Goal: Task Accomplishment & Management: Use online tool/utility

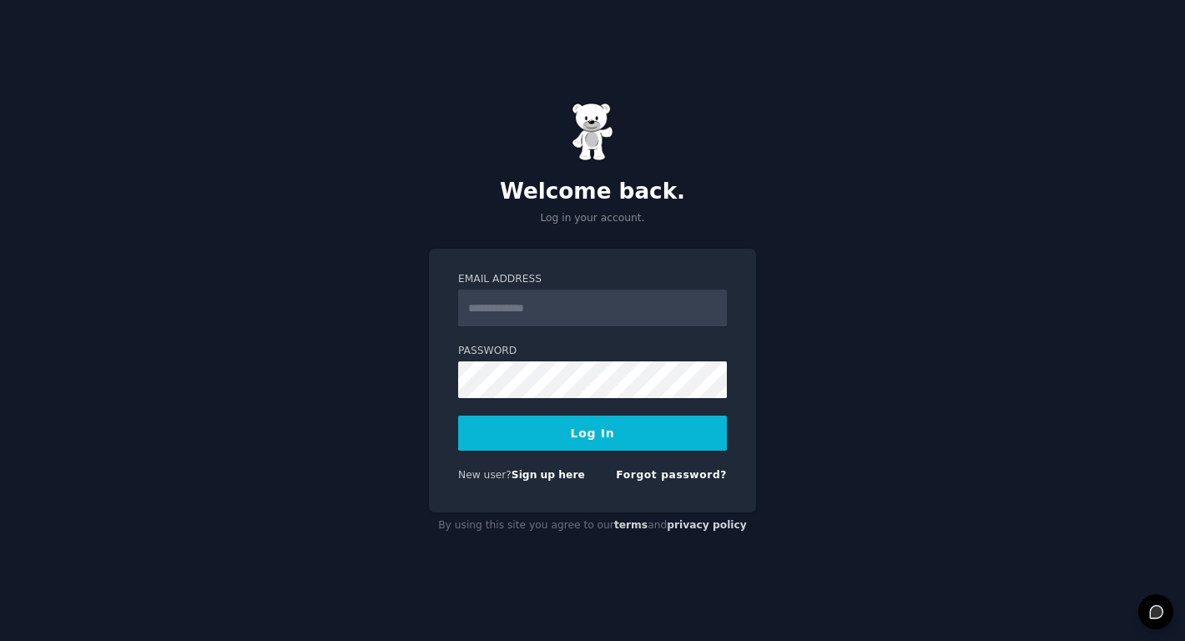
click at [614, 314] on input "Email Address" at bounding box center [592, 308] width 269 height 37
type input "**********"
click at [602, 439] on button "Log In" at bounding box center [592, 433] width 269 height 35
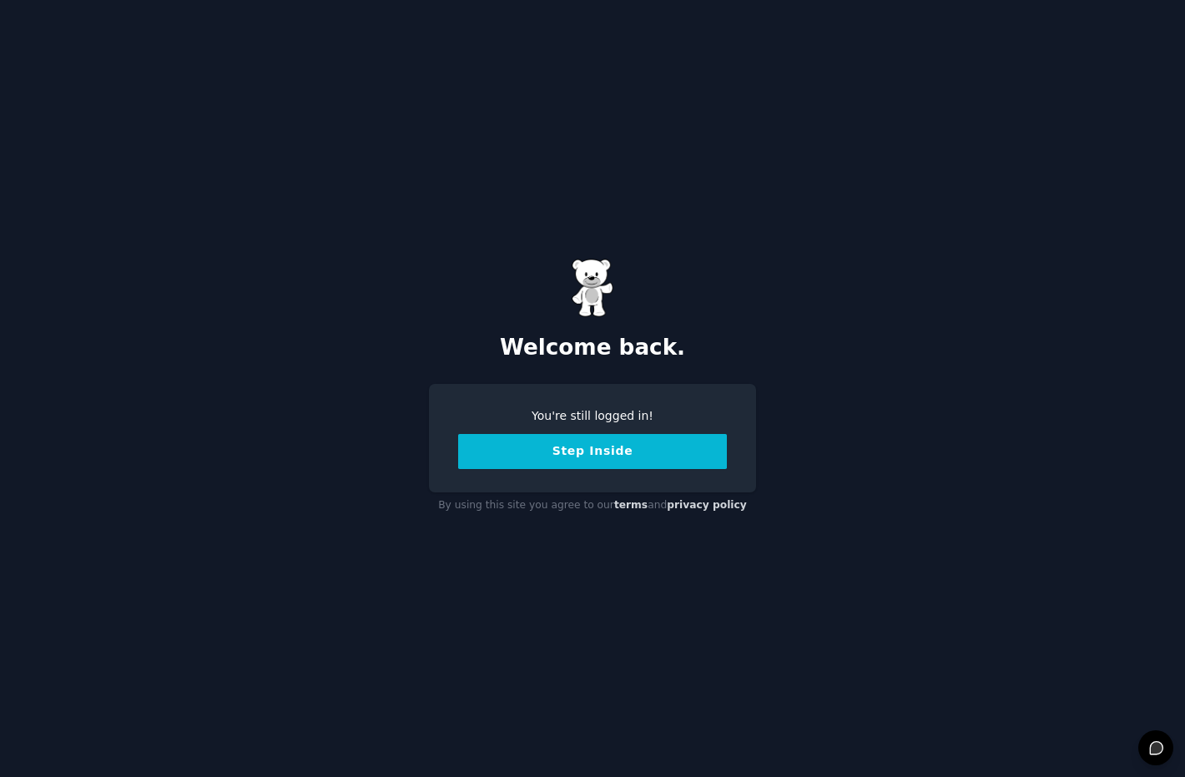
click at [579, 463] on button "Step Inside" at bounding box center [592, 451] width 269 height 35
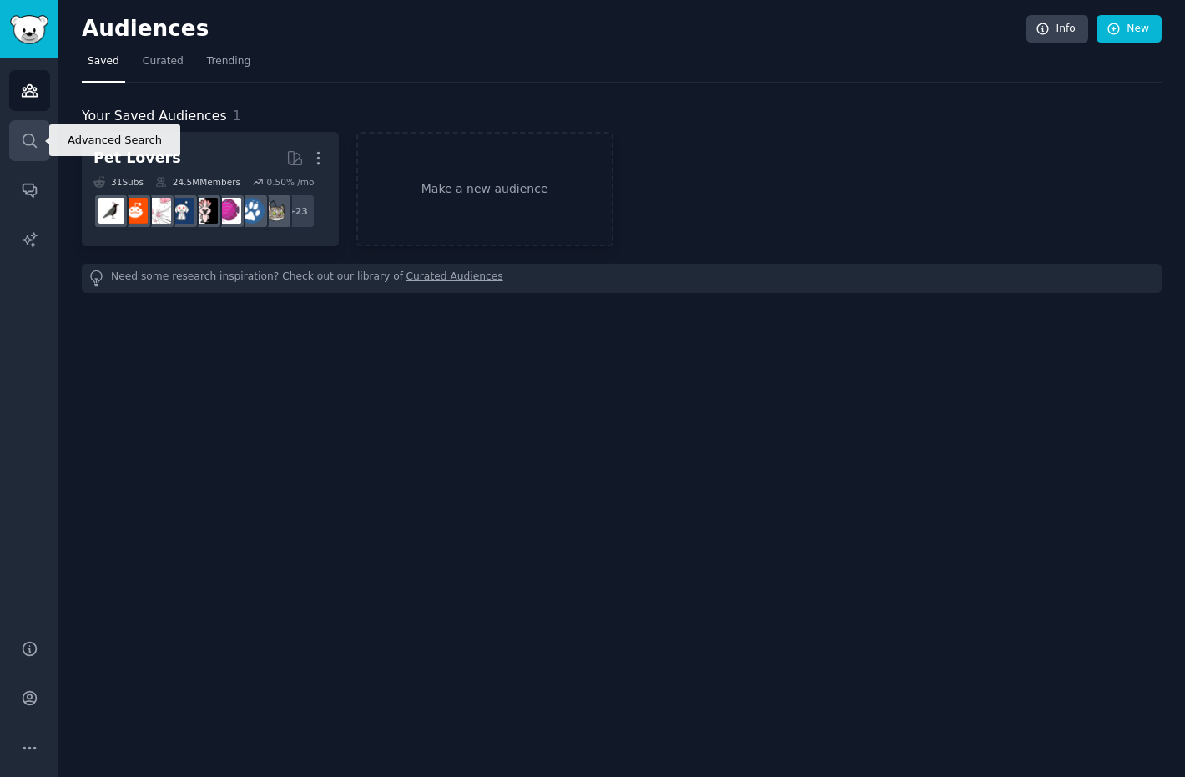
click at [35, 134] on icon "Sidebar" at bounding box center [30, 141] width 18 height 18
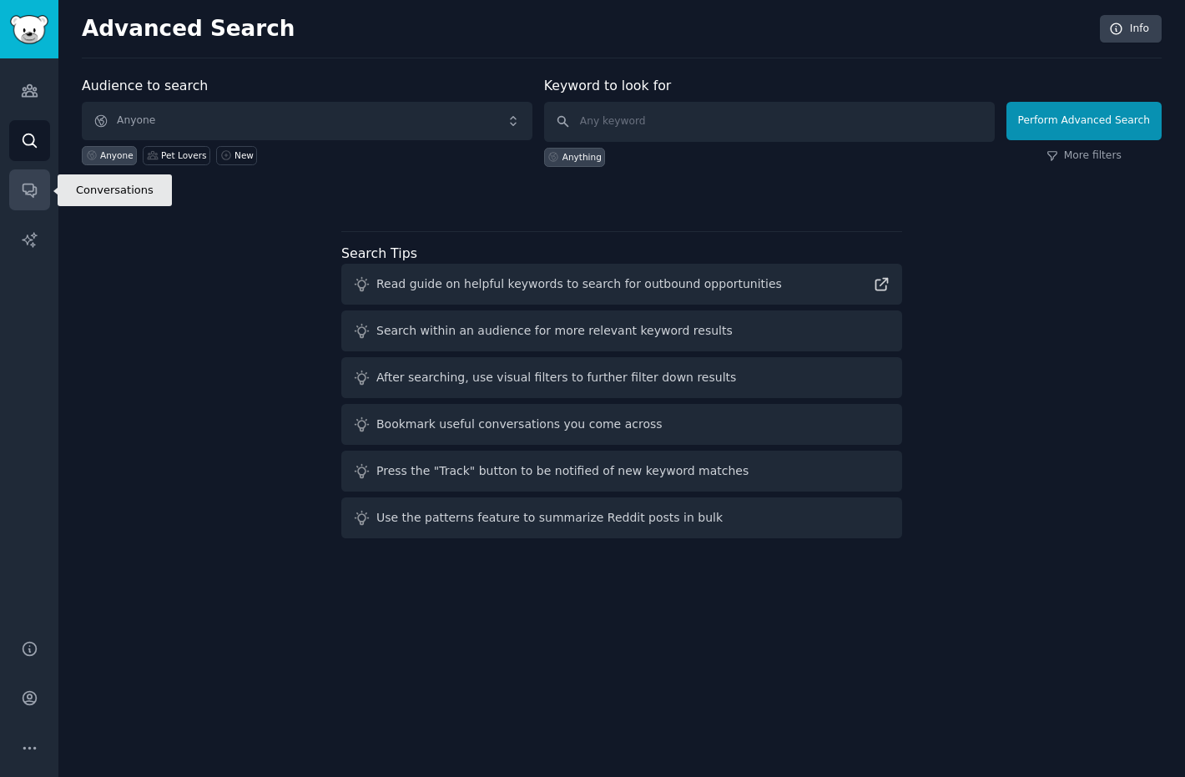
click at [26, 175] on link "Conversations" at bounding box center [29, 189] width 41 height 41
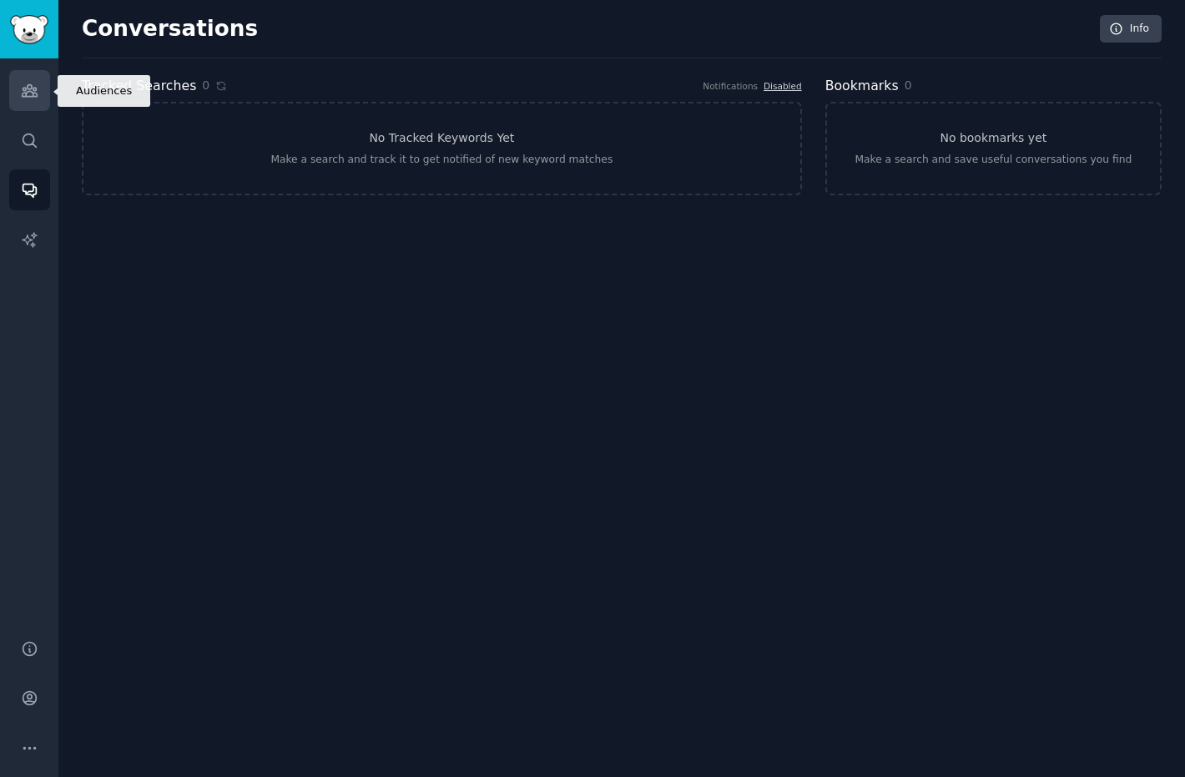
click at [21, 92] on icon "Sidebar" at bounding box center [30, 91] width 18 height 18
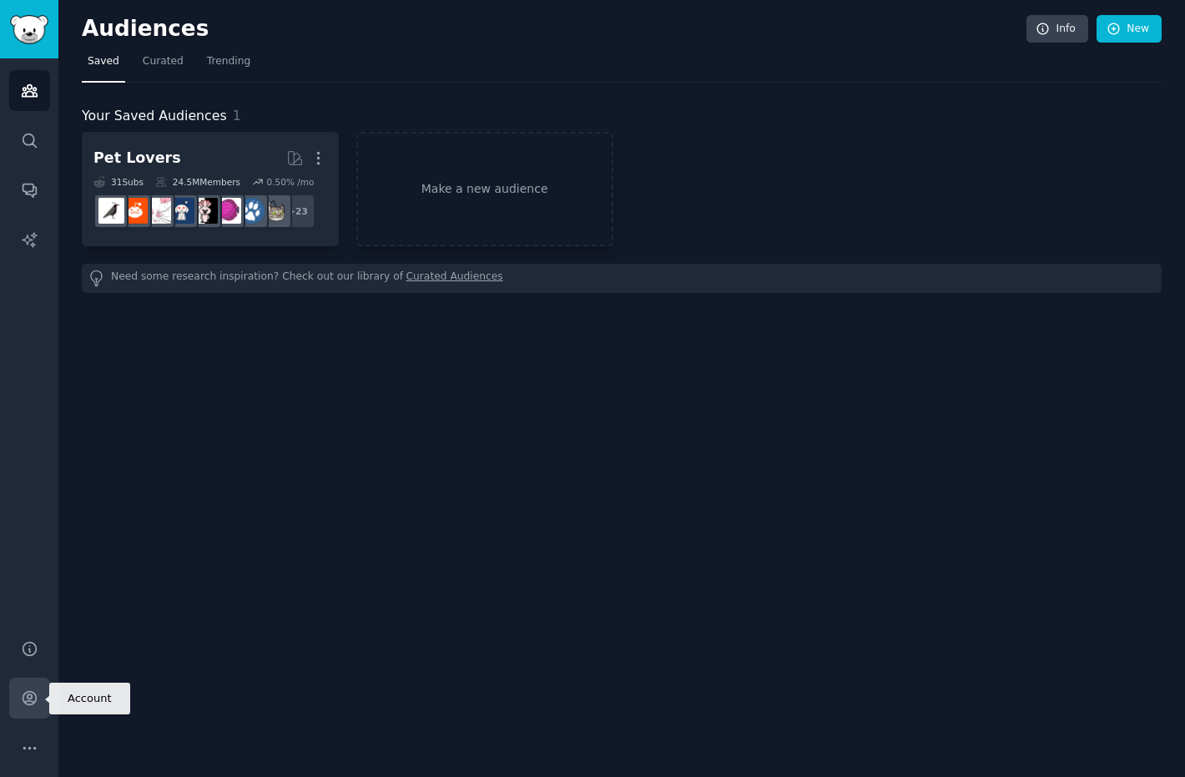
click at [32, 697] on icon "Sidebar" at bounding box center [30, 698] width 18 height 18
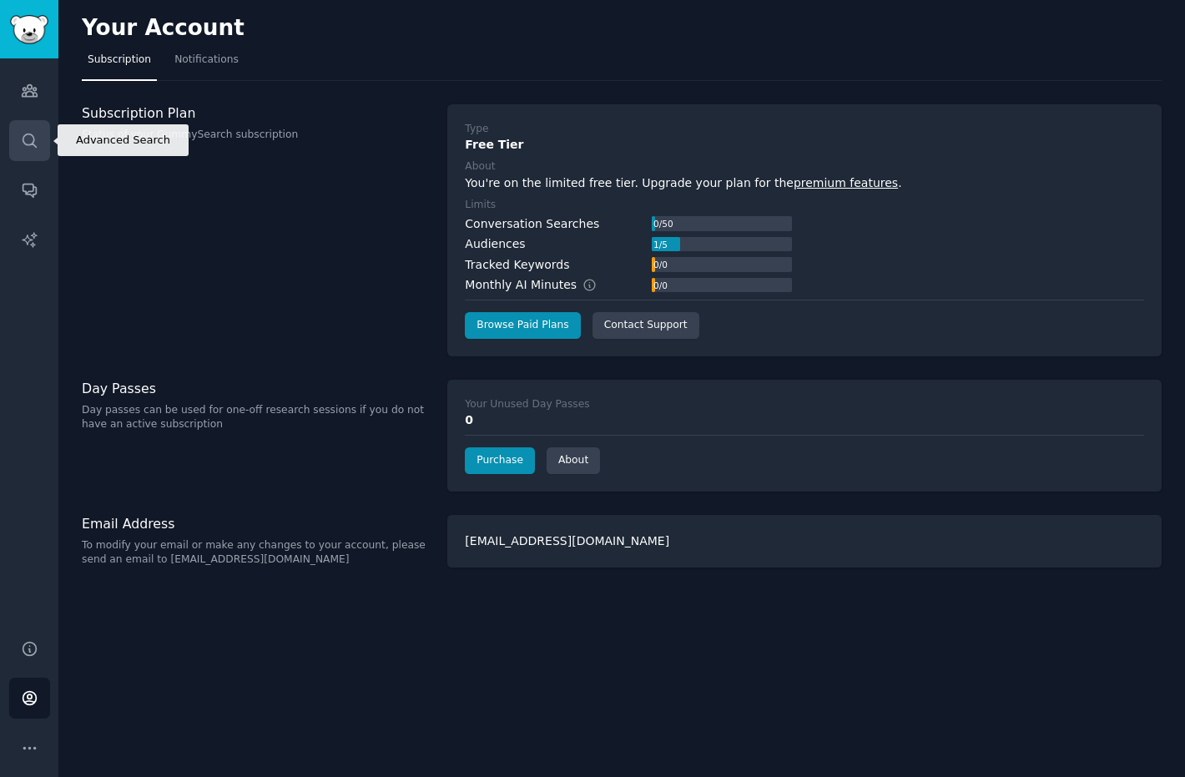
click at [32, 142] on icon "Sidebar" at bounding box center [29, 140] width 13 height 13
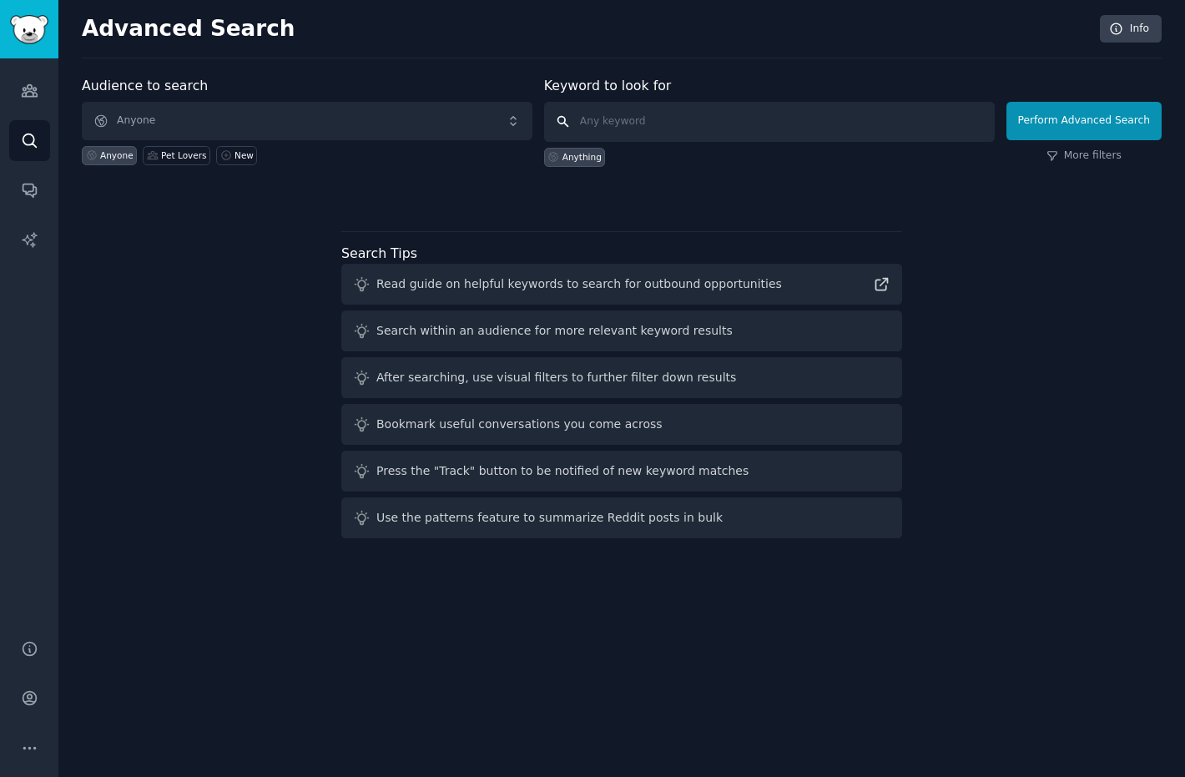
click at [674, 118] on input "text" at bounding box center [769, 122] width 451 height 40
type input "fitness whoop"
click button "Perform Advanced Search" at bounding box center [1084, 121] width 155 height 38
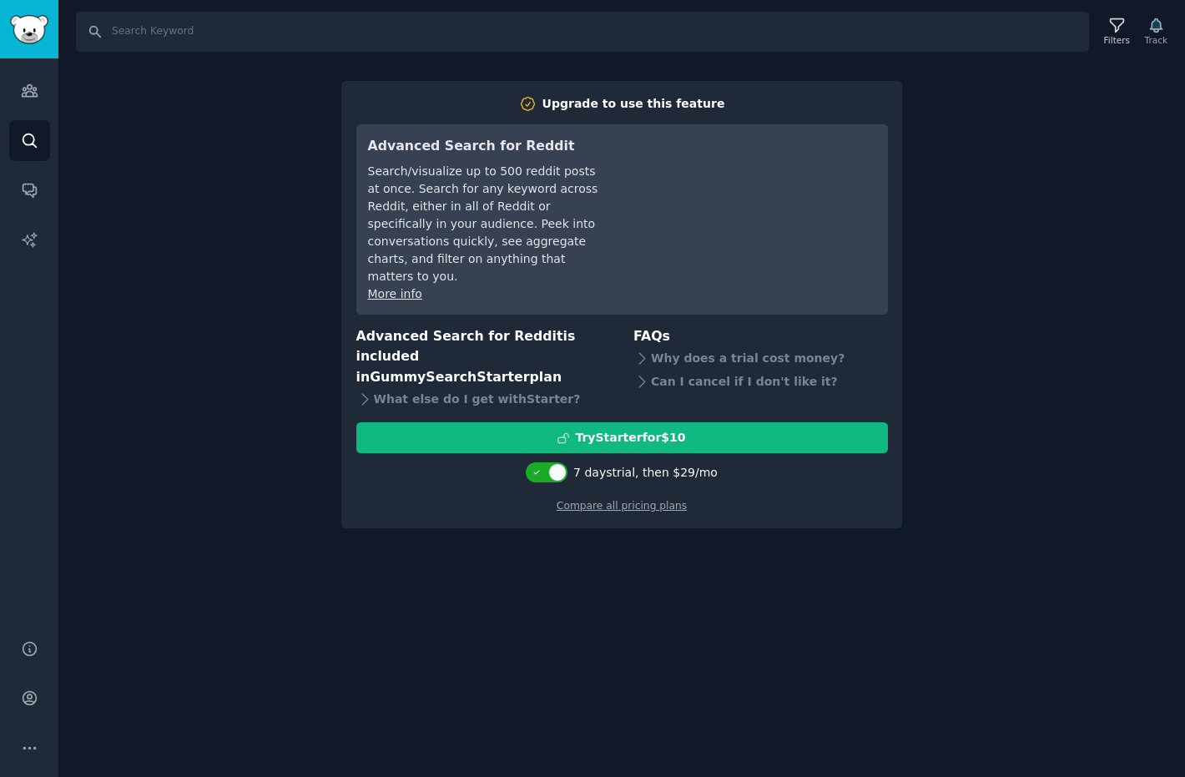
click at [1036, 303] on div "Search Filters Track Upgrade to use this feature Advanced Search for Reddit Sea…" at bounding box center [621, 388] width 1127 height 777
click at [220, 156] on div "Search Filters Track Upgrade to use this feature Advanced Search for Reddit Sea…" at bounding box center [621, 388] width 1127 height 777
click at [344, 38] on input "Search" at bounding box center [582, 32] width 1013 height 40
type input "fitness"
click at [24, 101] on link "Audiences" at bounding box center [29, 90] width 41 height 41
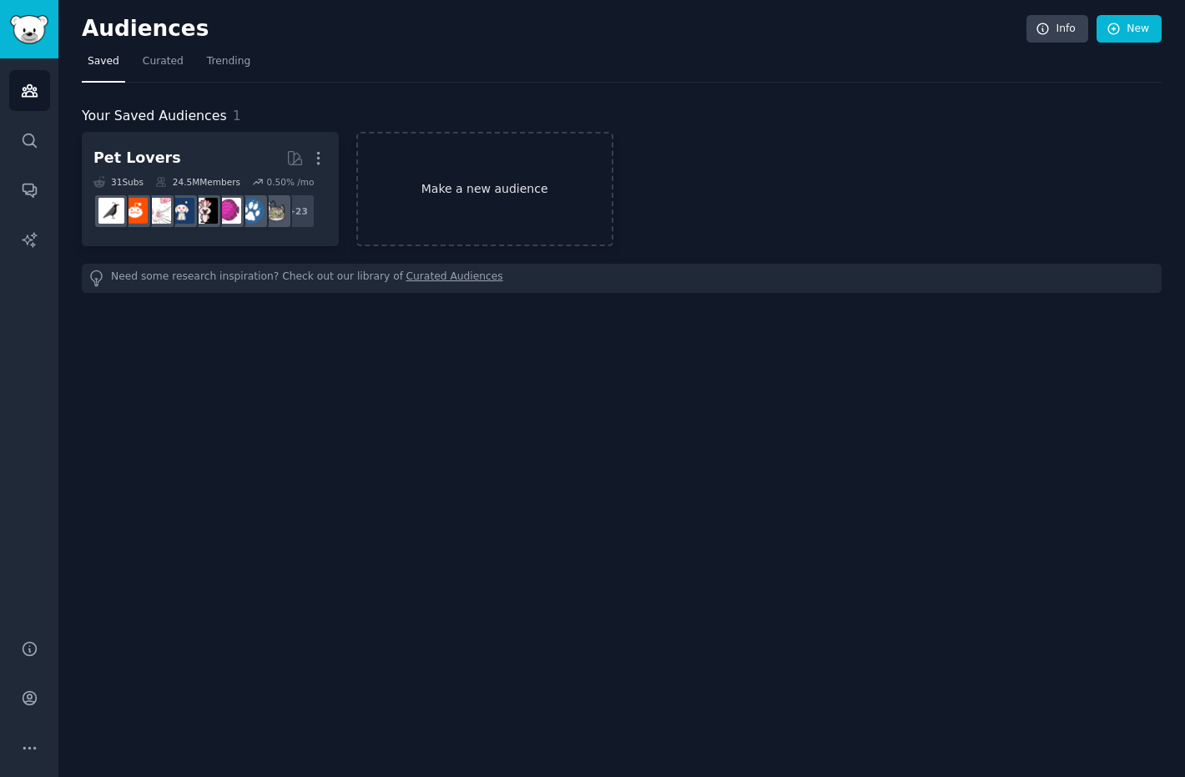
click at [476, 211] on link "Make a new audience" at bounding box center [484, 189] width 257 height 114
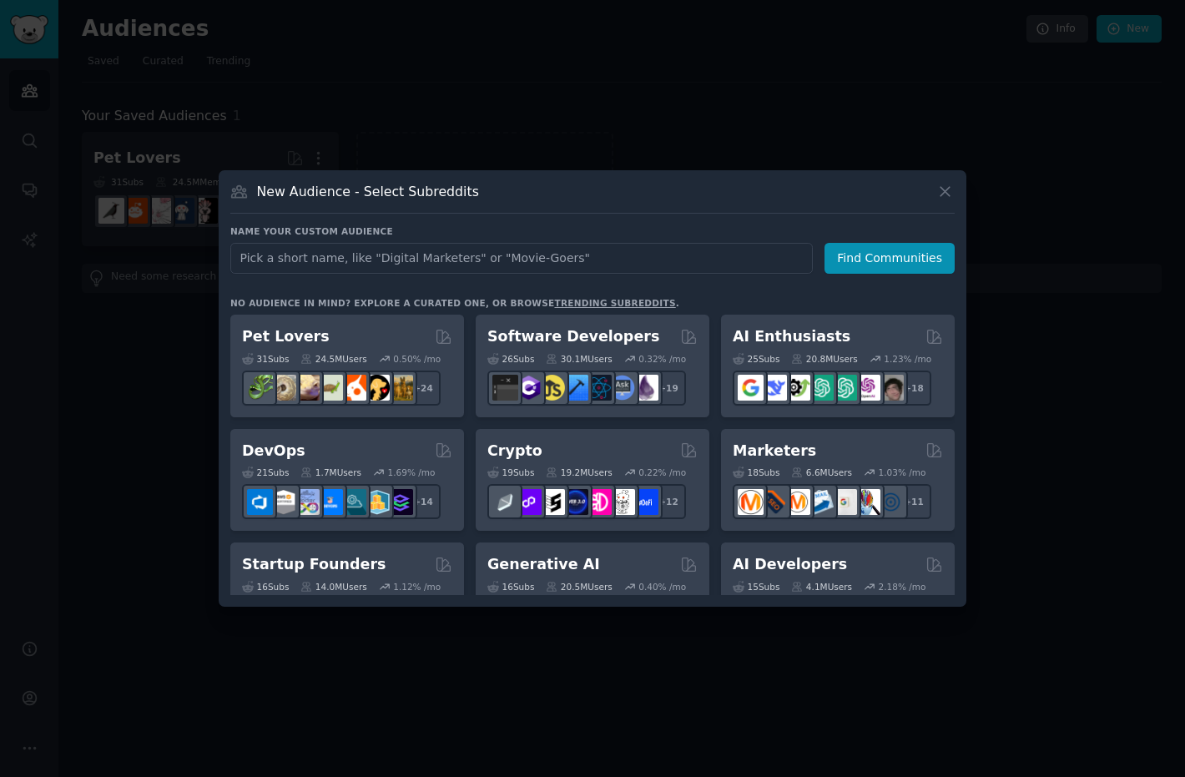
click at [533, 262] on input "text" at bounding box center [521, 258] width 583 height 31
type input "fitness"
click at [884, 267] on button "Find Communities" at bounding box center [890, 258] width 130 height 31
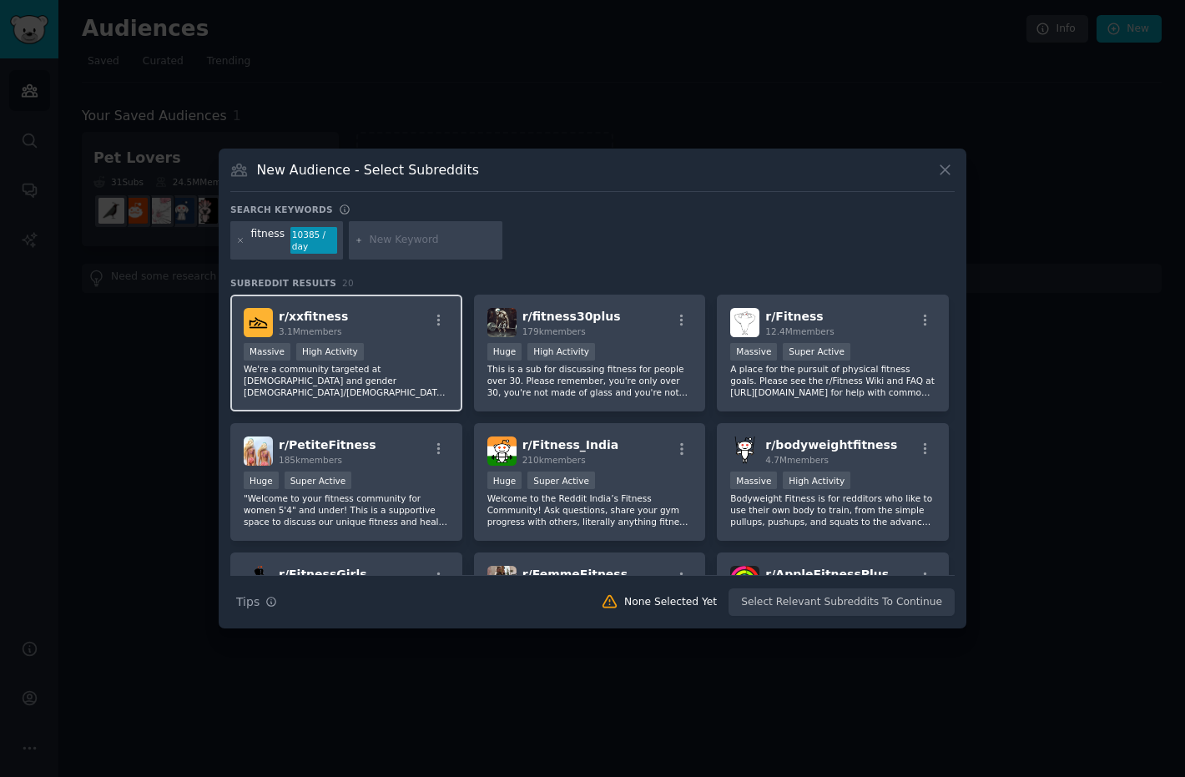
click at [399, 375] on p "We're a community targeted at [DEMOGRAPHIC_DATA] and gender [DEMOGRAPHIC_DATA]/…" at bounding box center [346, 380] width 205 height 35
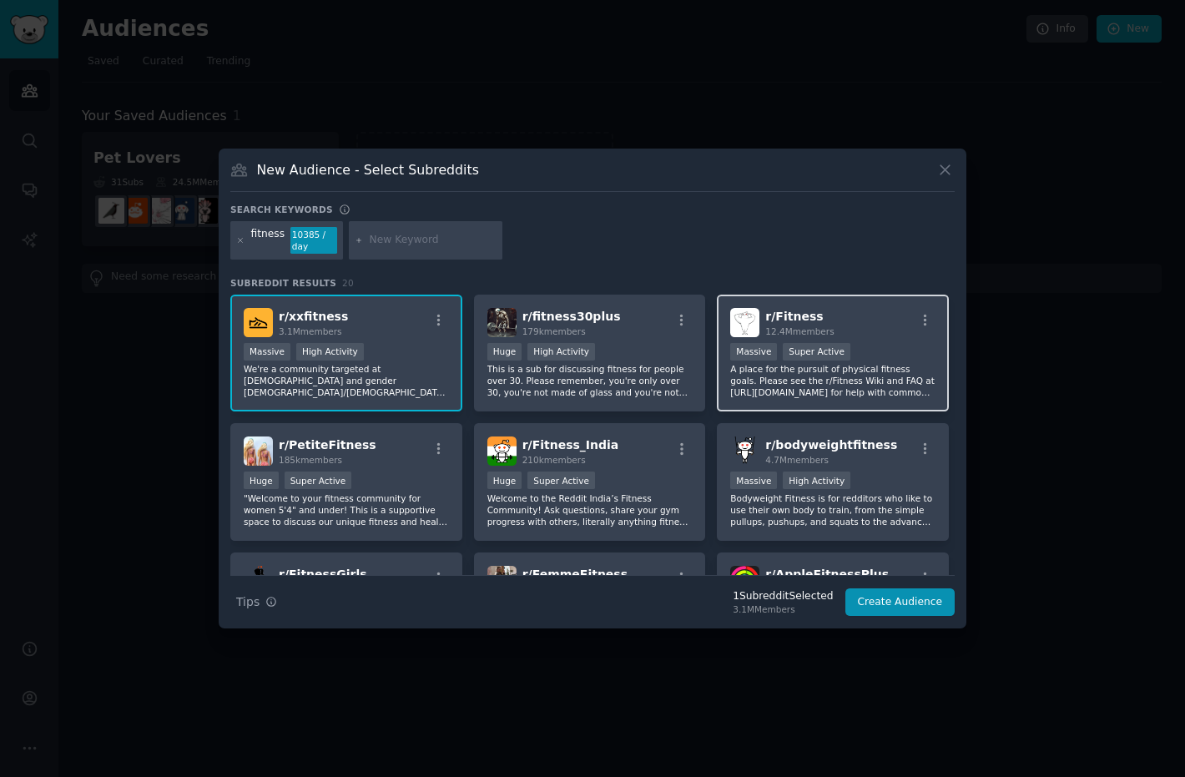
click at [897, 389] on p "A place for the pursuit of physical fitness goals. Please see the r/Fitness Wik…" at bounding box center [832, 380] width 205 height 35
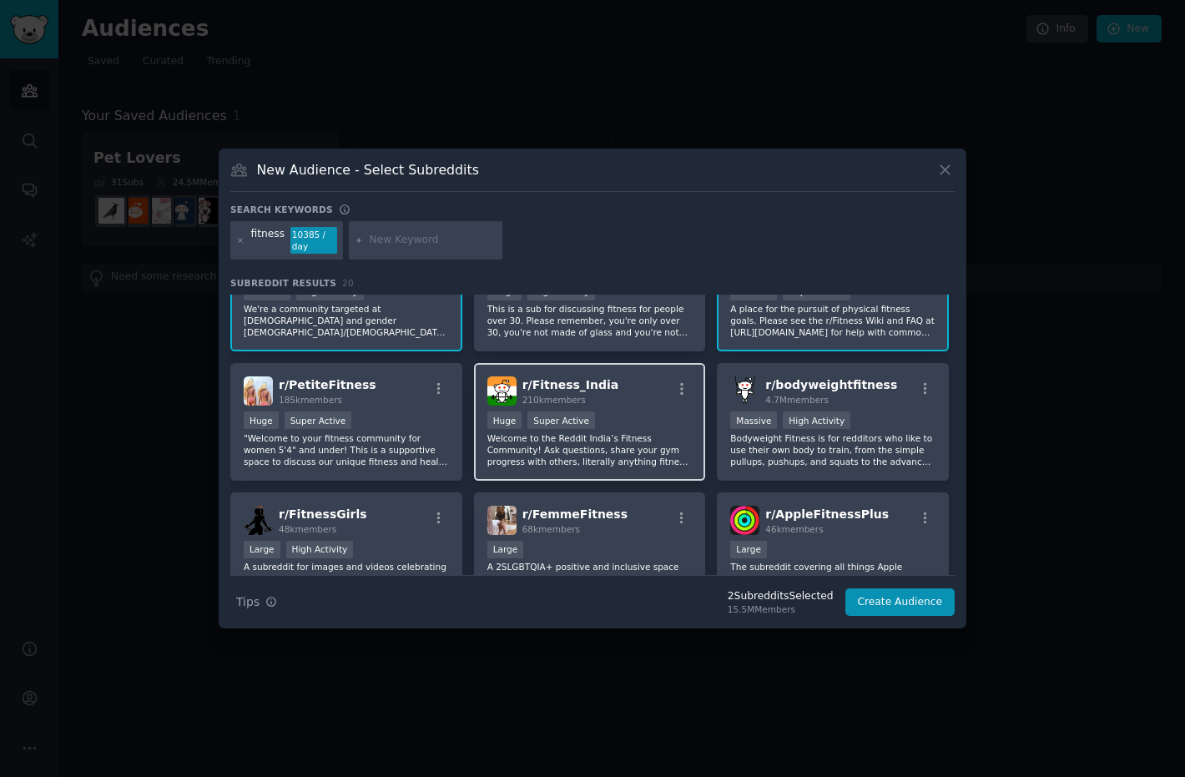
scroll to position [73, 0]
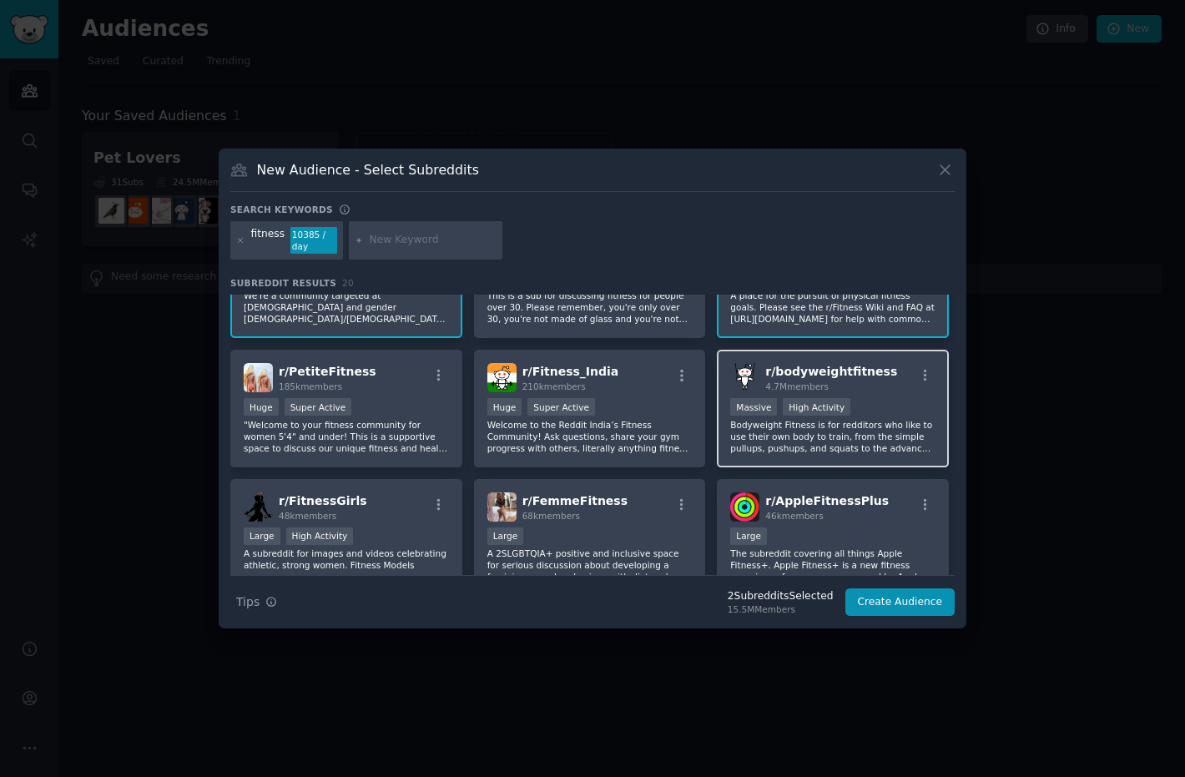
click at [837, 443] on p "Bodyweight Fitness is for redditors who like to use their own body to train, fr…" at bounding box center [832, 436] width 205 height 35
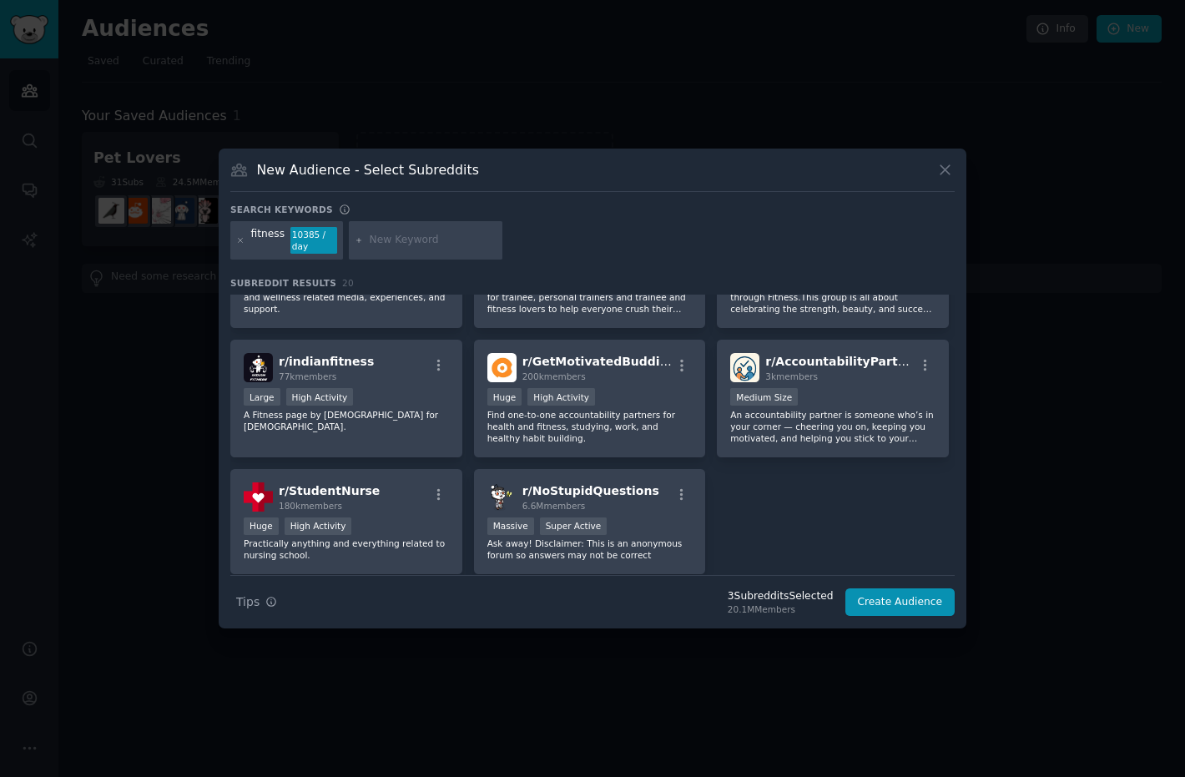
scroll to position [628, 0]
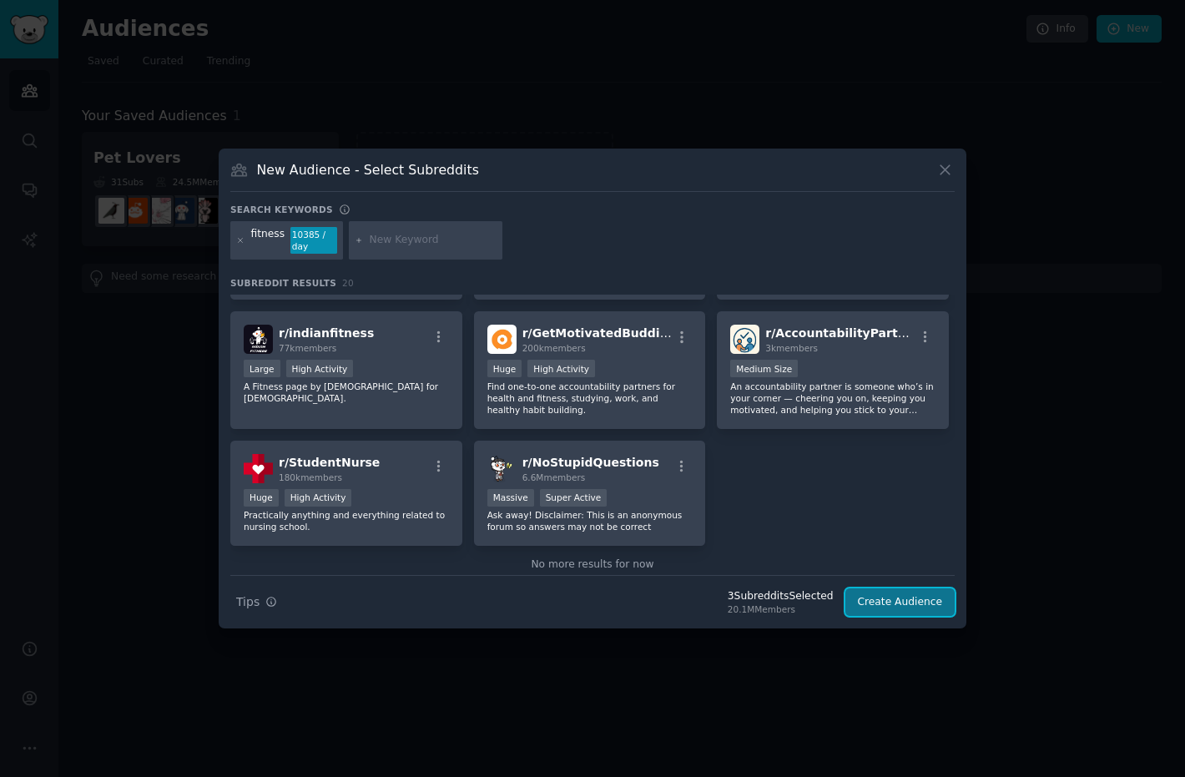
click at [882, 602] on button "Create Audience" at bounding box center [901, 602] width 110 height 28
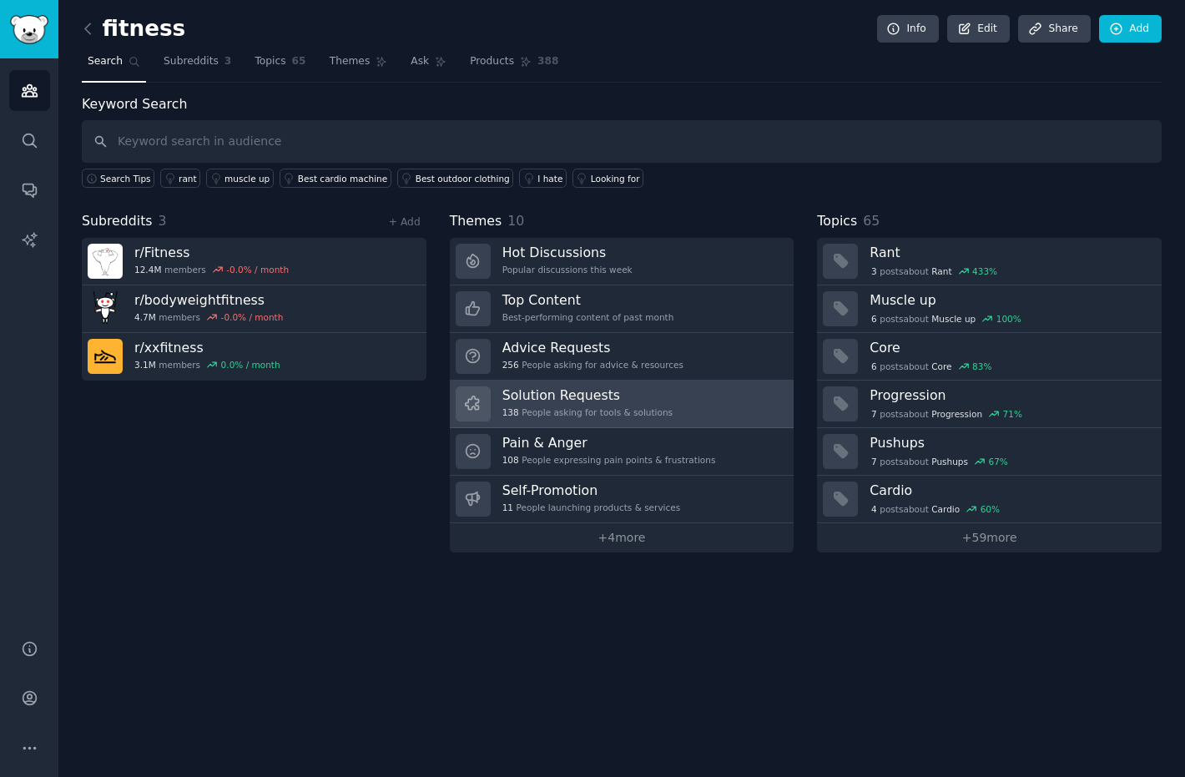
click at [697, 409] on link "Solution Requests 138 People asking for tools & solutions" at bounding box center [622, 405] width 345 height 48
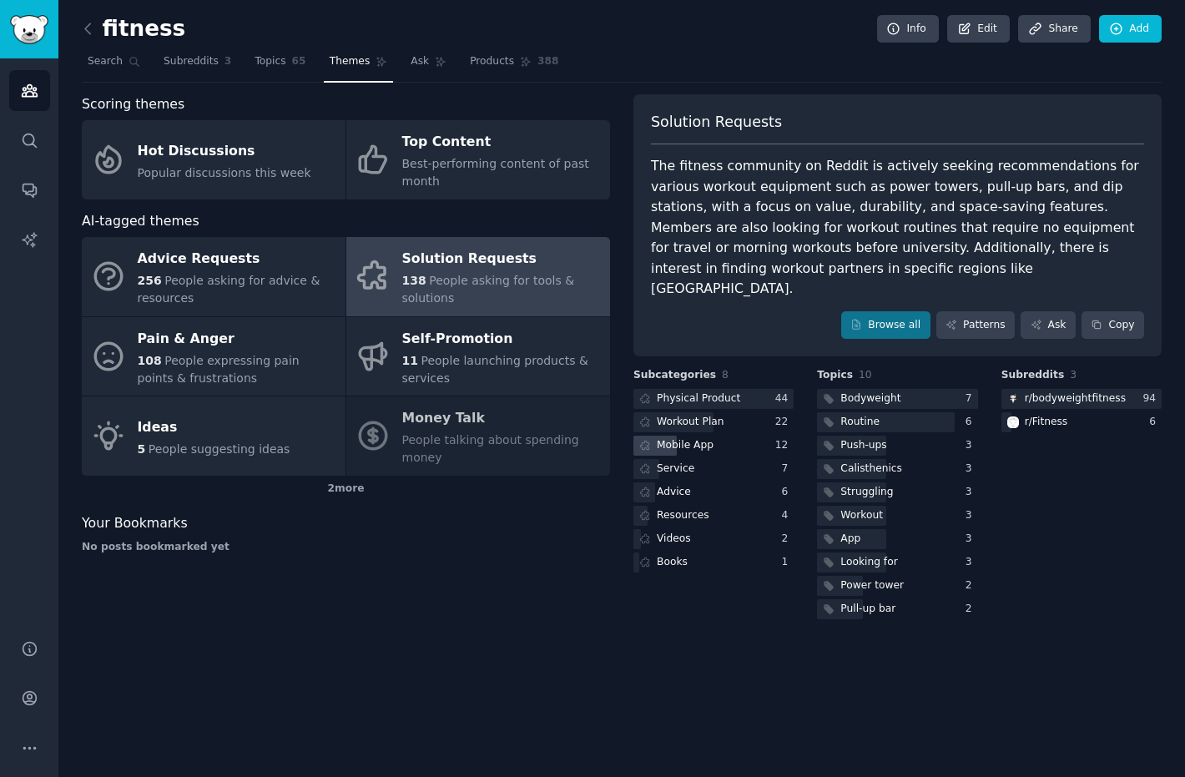
click at [686, 438] on div "Mobile App" at bounding box center [685, 445] width 57 height 15
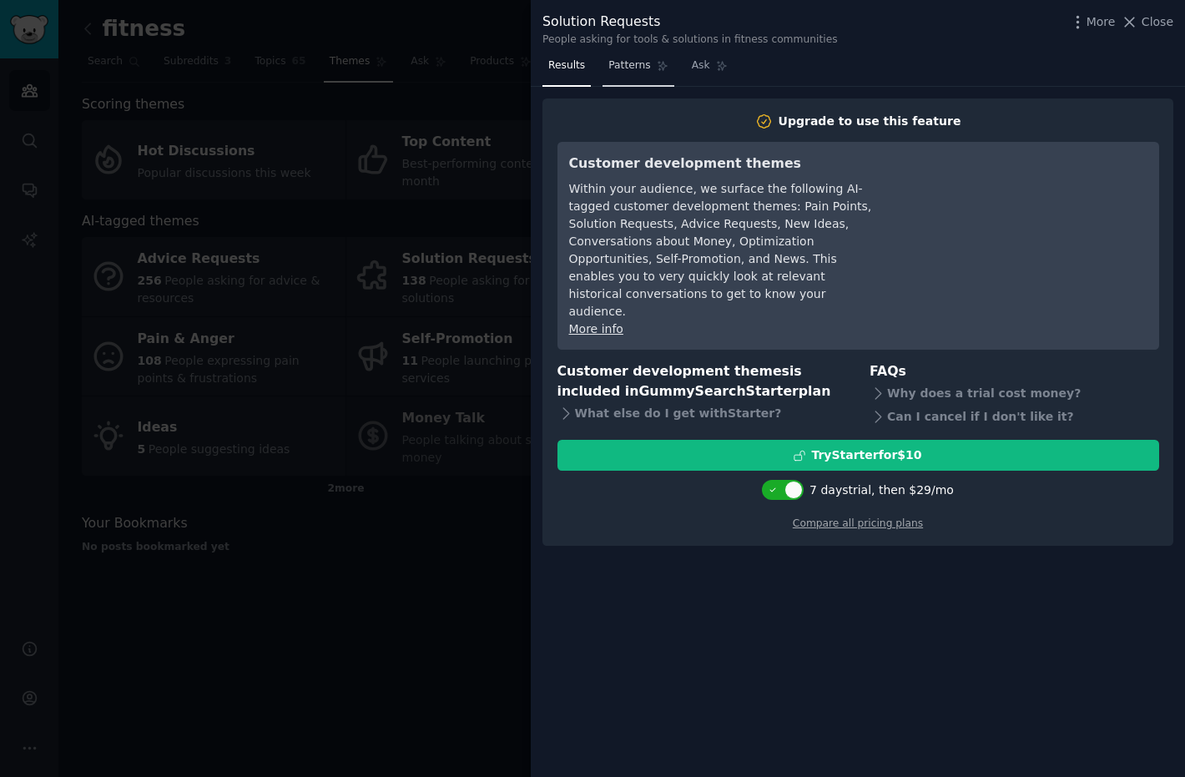
click at [628, 69] on span "Patterns" at bounding box center [630, 65] width 42 height 15
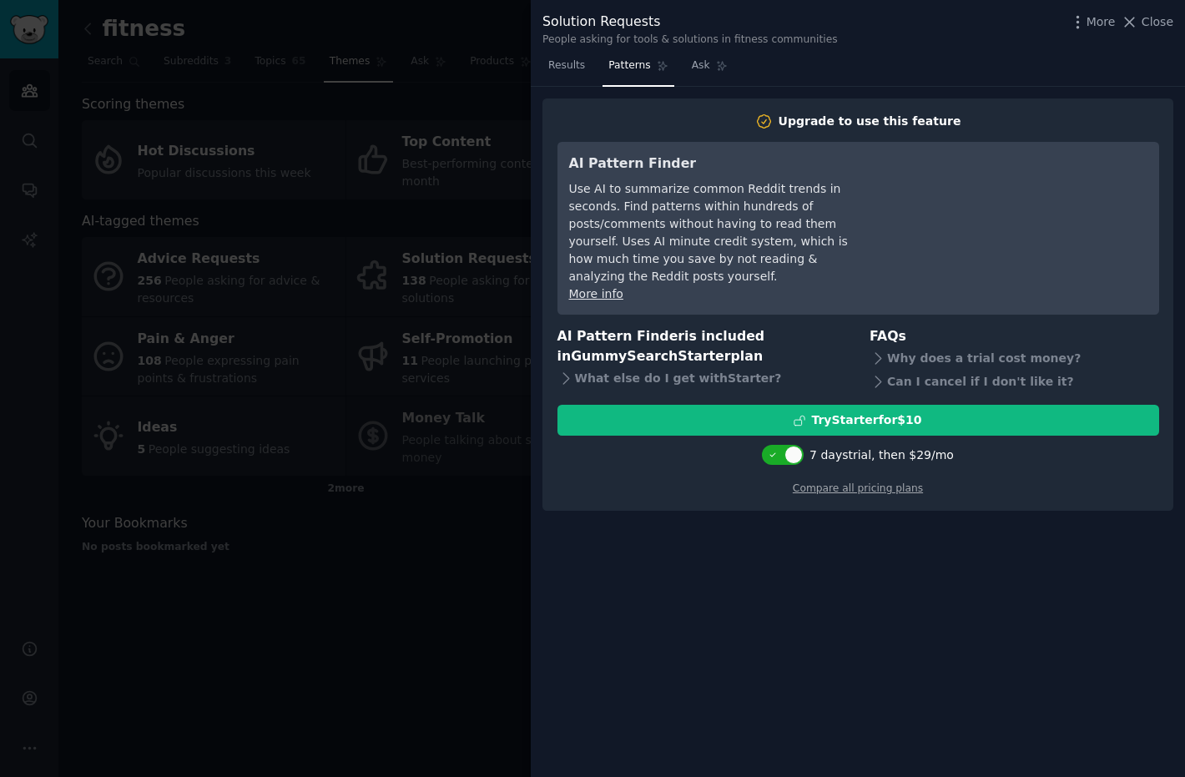
click at [500, 120] on div at bounding box center [592, 388] width 1185 height 777
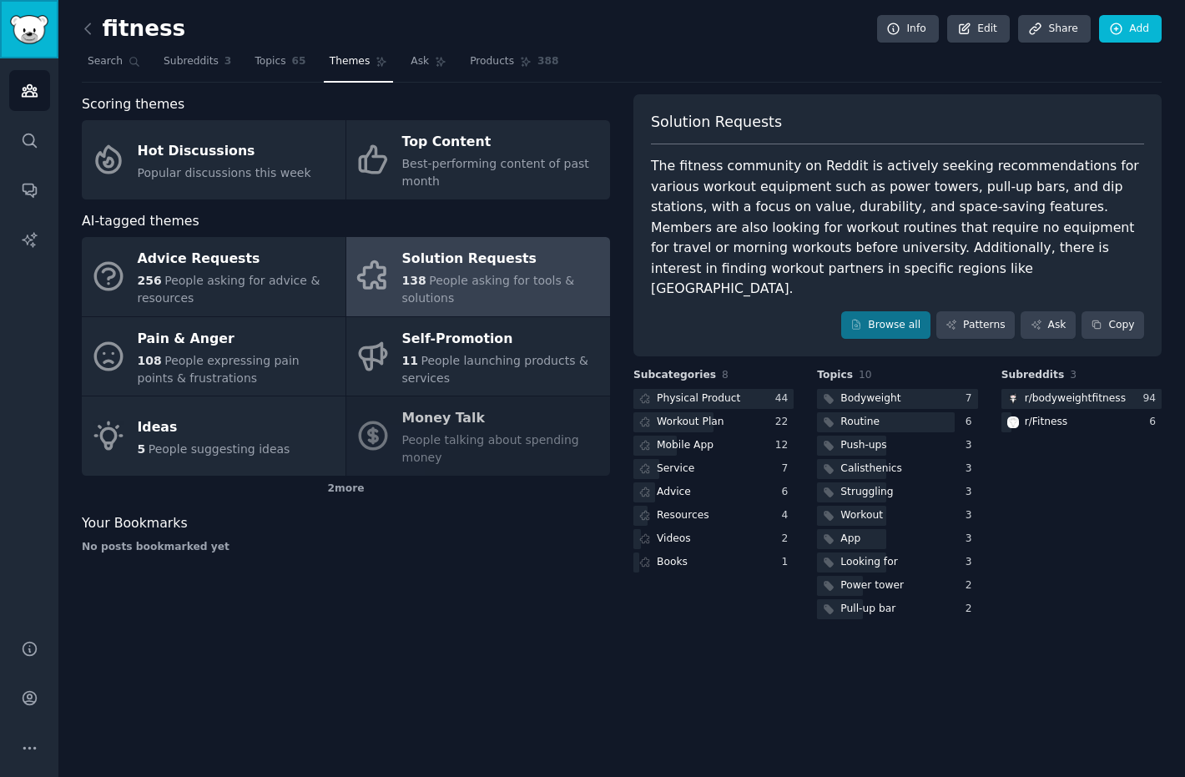
click at [34, 30] on img "Sidebar" at bounding box center [29, 29] width 38 height 29
